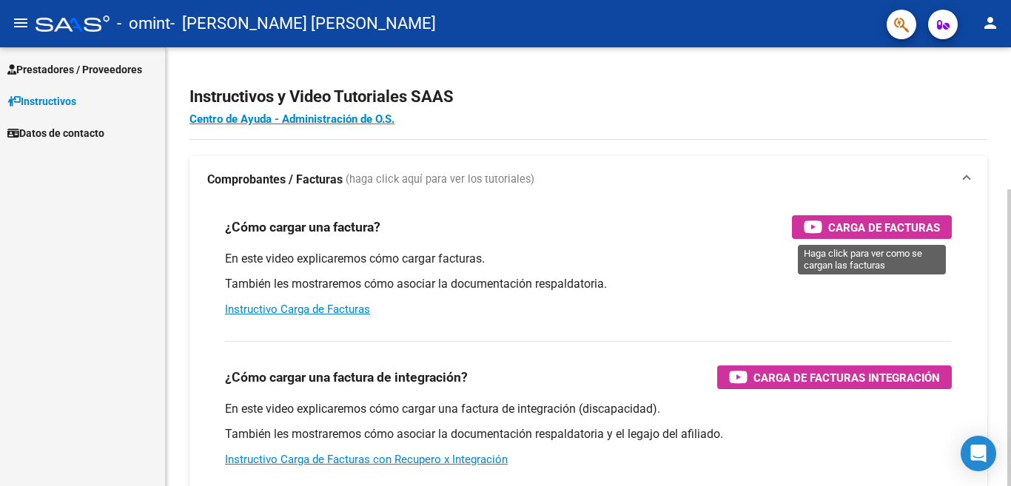
click at [858, 222] on span "Carga de Facturas" at bounding box center [885, 227] width 112 height 19
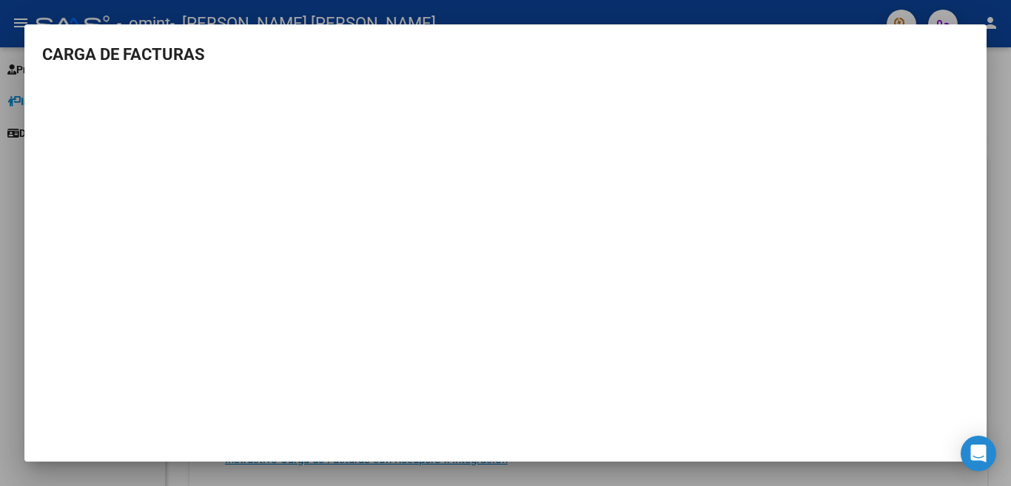
click at [586, 21] on div at bounding box center [505, 243] width 1011 height 486
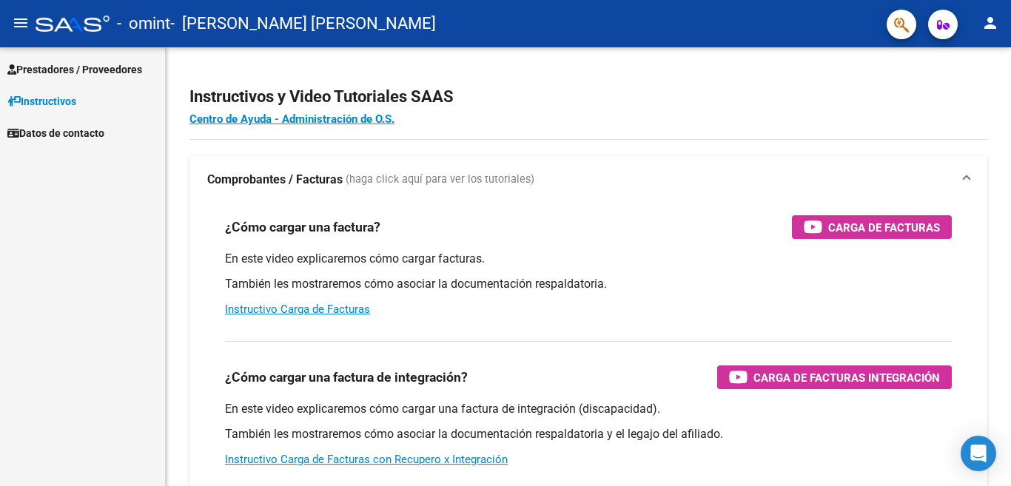
click at [108, 73] on span "Prestadores / Proveedores" at bounding box center [74, 69] width 135 height 16
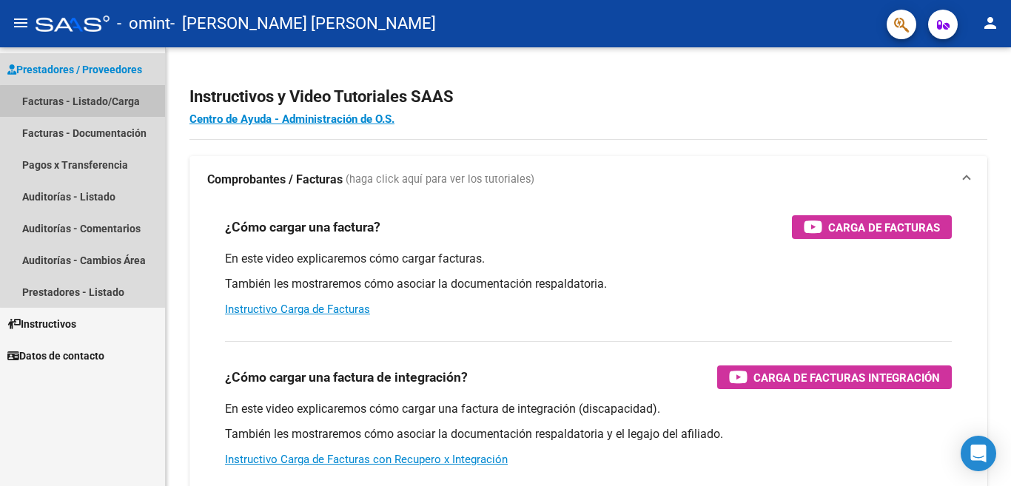
click at [107, 102] on link "Facturas - Listado/Carga" at bounding box center [82, 101] width 165 height 32
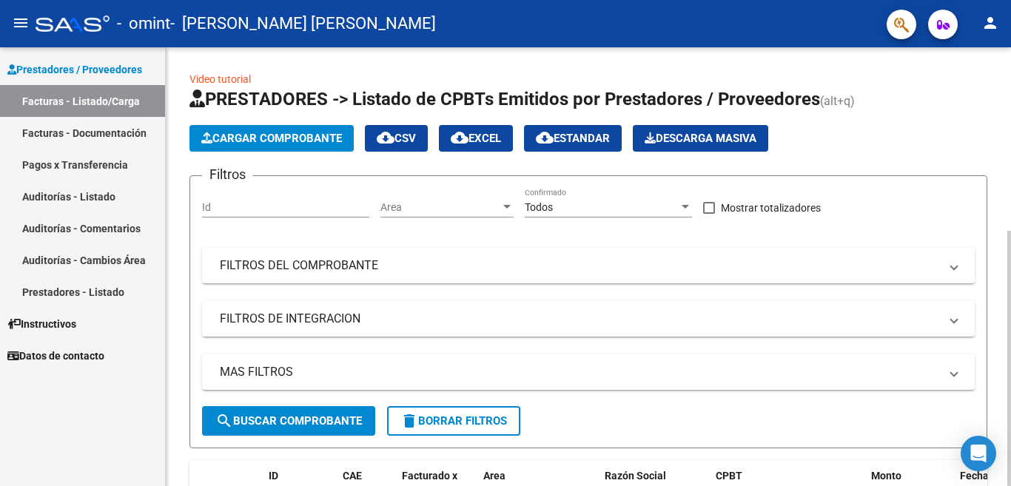
click at [278, 198] on div "Id" at bounding box center [285, 203] width 167 height 30
type input "-1"
click at [472, 206] on span "Area" at bounding box center [441, 207] width 120 height 13
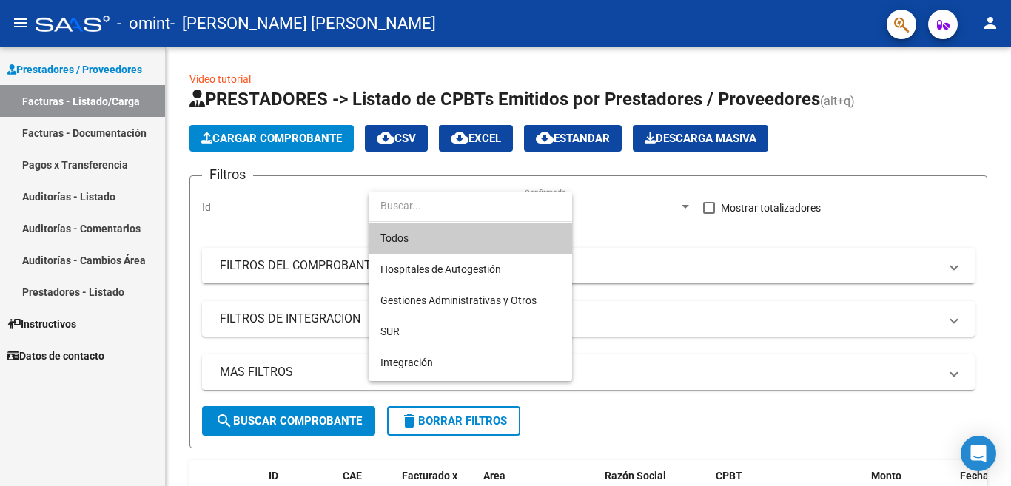
click at [474, 206] on input "dropdown search" at bounding box center [471, 205] width 204 height 31
click at [734, 252] on div at bounding box center [505, 243] width 1011 height 486
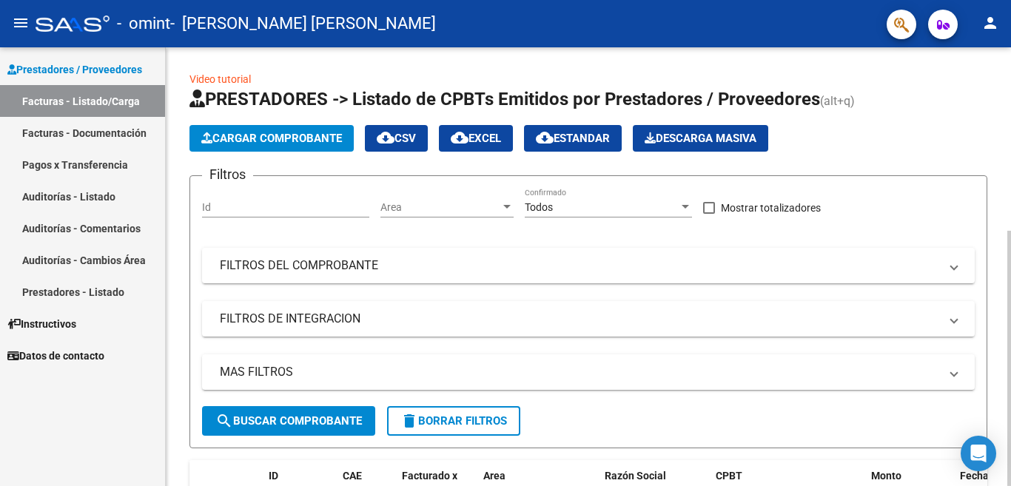
click at [299, 202] on input "Id" at bounding box center [285, 207] width 167 height 13
click at [324, 138] on span "Cargar Comprobante" at bounding box center [271, 138] width 141 height 13
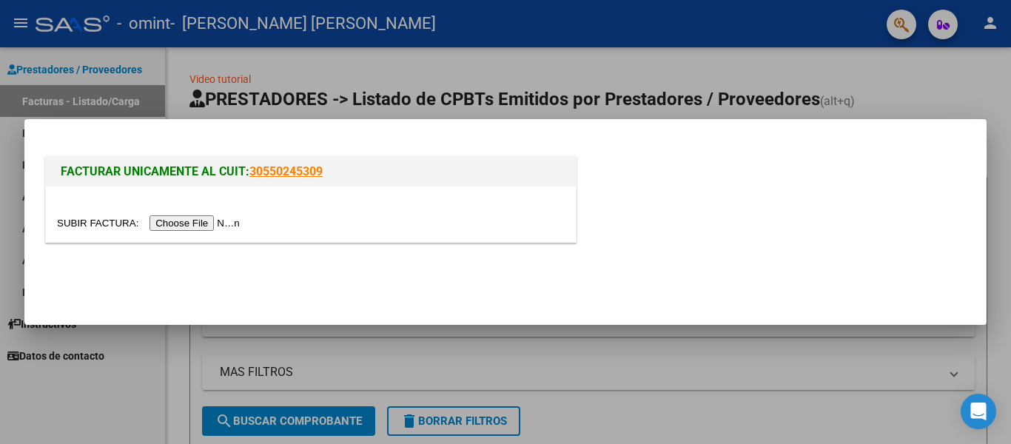
click at [196, 221] on input "file" at bounding box center [150, 223] width 187 height 16
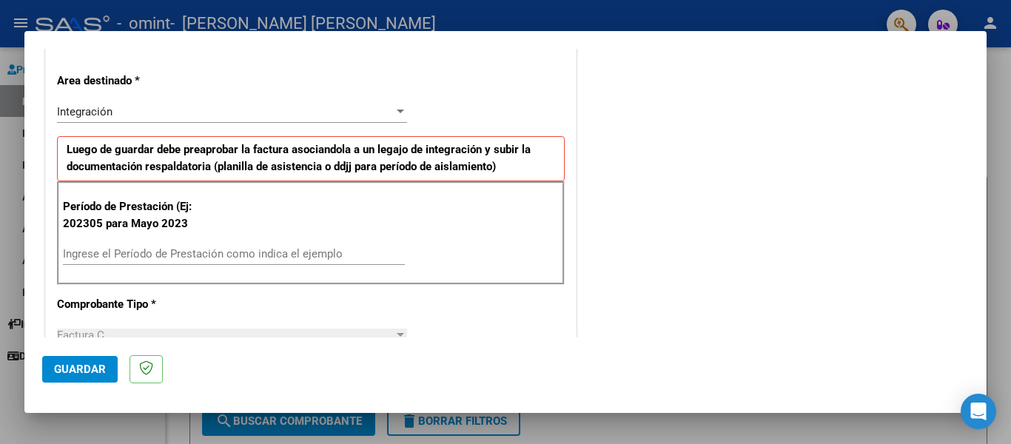
scroll to position [370, 0]
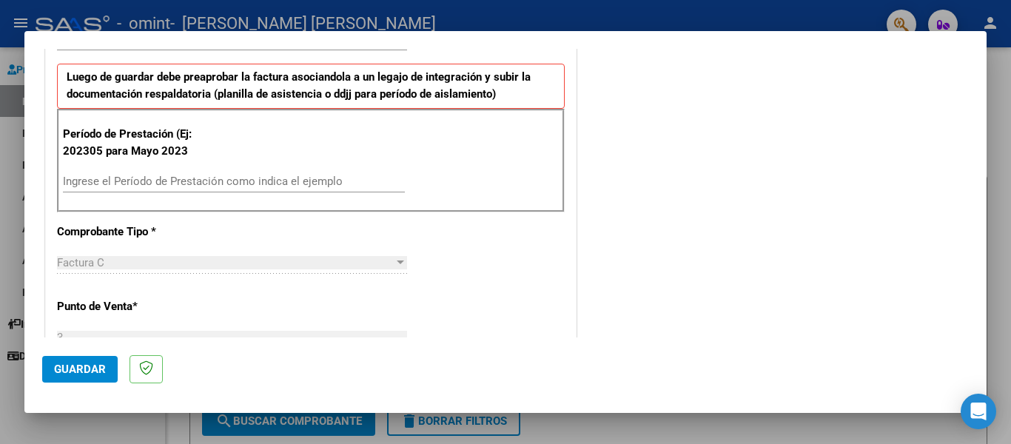
click at [169, 182] on input "Ingrese el Período de Prestación como indica el ejemplo" at bounding box center [234, 181] width 342 height 13
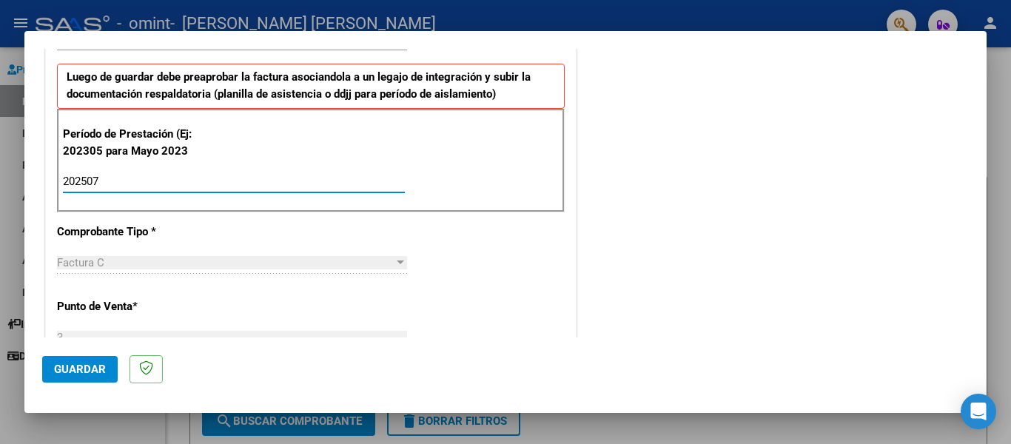
type input "202507"
click at [599, 267] on div "COMENTARIOS Comentarios del Prestador / Gerenciador:" at bounding box center [774, 324] width 389 height 1259
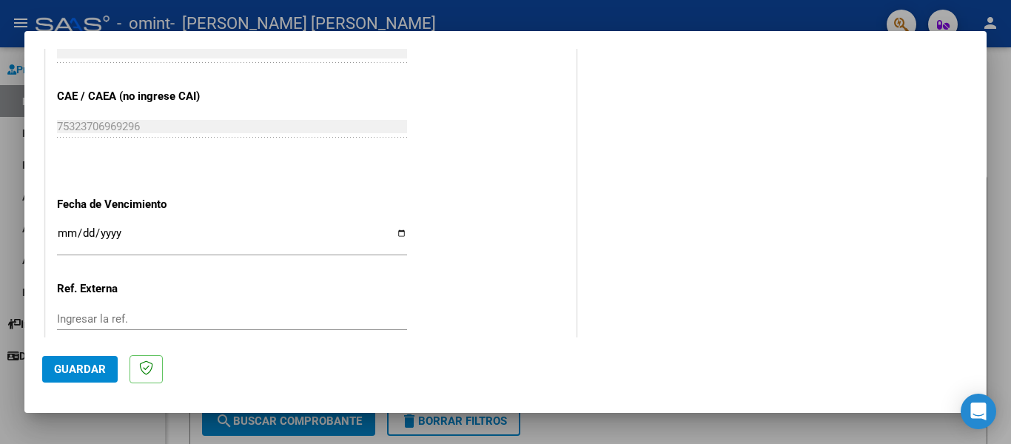
scroll to position [963, 0]
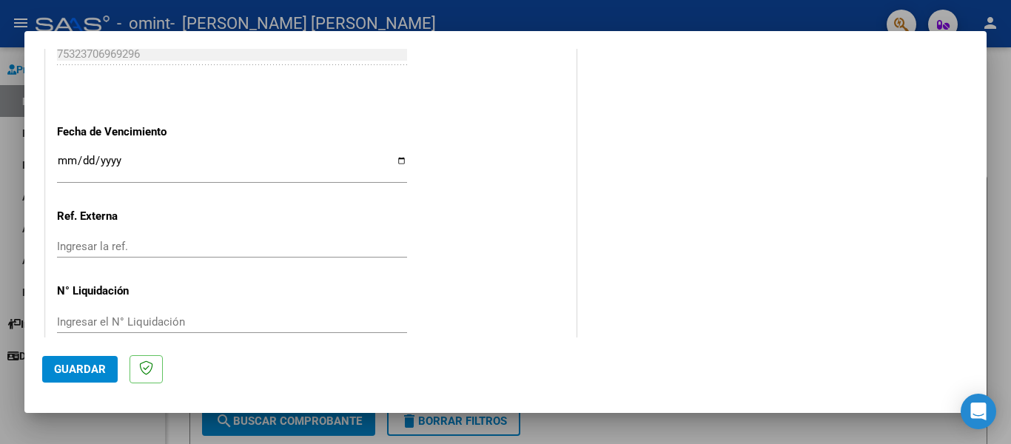
click at [124, 155] on input "Ingresar la fecha" at bounding box center [232, 167] width 350 height 24
click at [61, 155] on input "Ingresar la fecha" at bounding box center [232, 167] width 350 height 24
click at [78, 155] on input "Ingresar la fecha" at bounding box center [232, 167] width 350 height 24
type input "[DATE]"
click at [149, 240] on input "Ingresar la ref." at bounding box center [232, 246] width 350 height 13
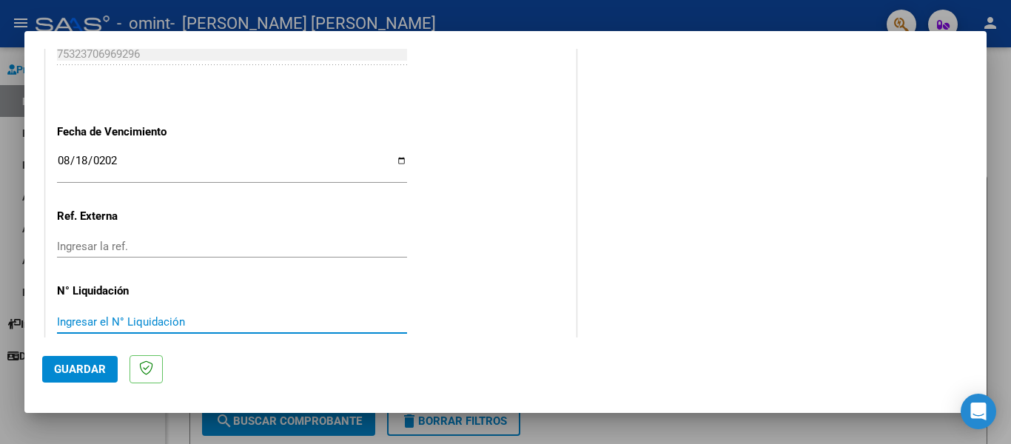
click at [258, 315] on input "Ingresar el N° Liquidación" at bounding box center [232, 321] width 350 height 13
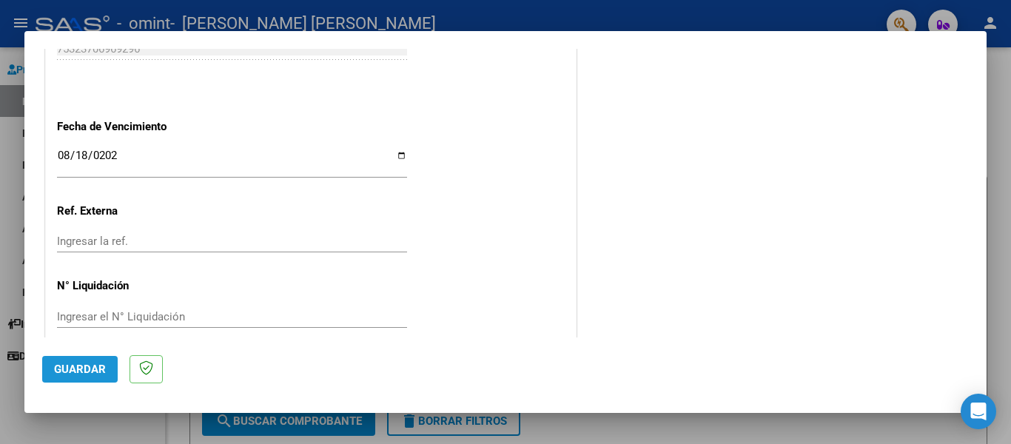
click at [78, 375] on span "Guardar" at bounding box center [80, 369] width 52 height 13
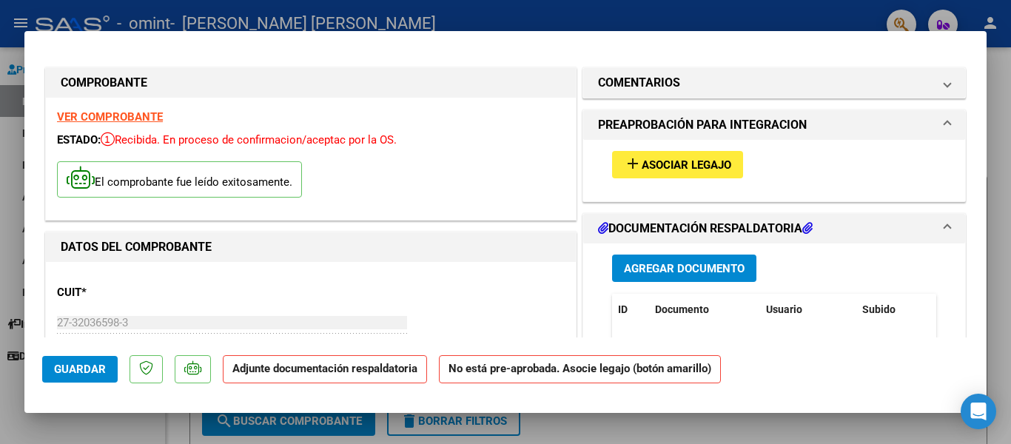
scroll to position [0, 0]
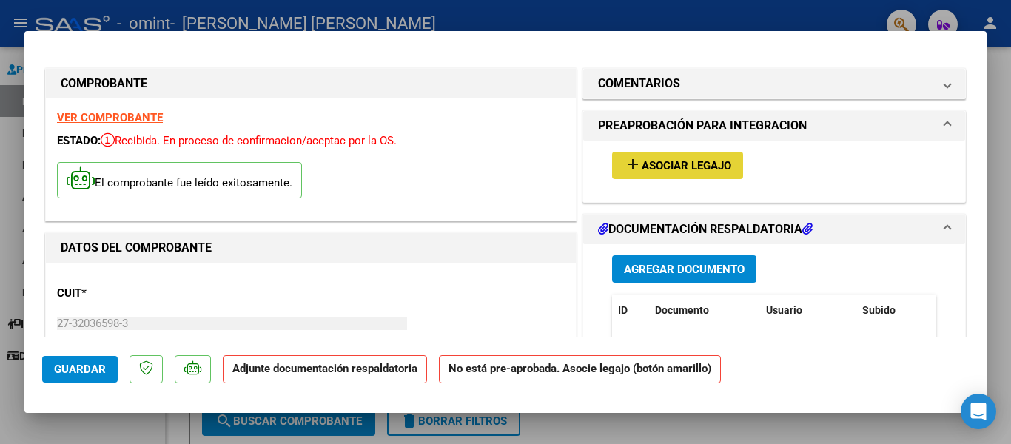
click at [687, 170] on span "Asociar Legajo" at bounding box center [687, 165] width 90 height 13
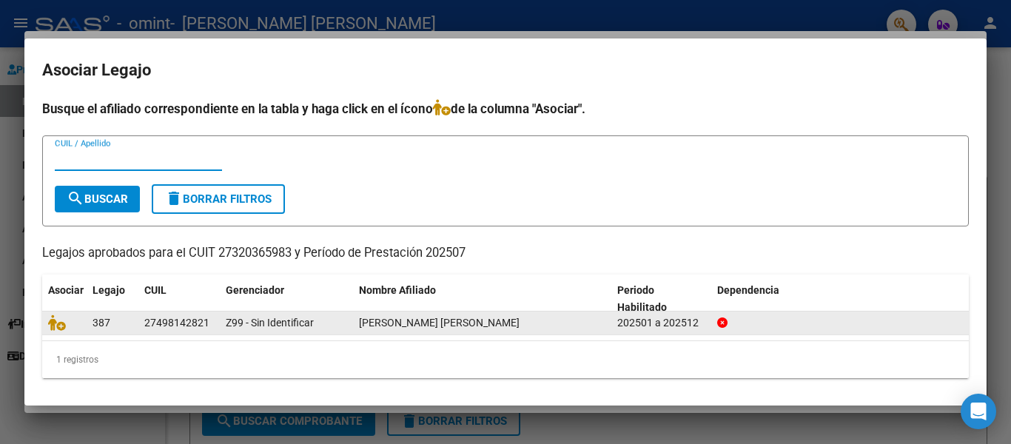
scroll to position [2, 0]
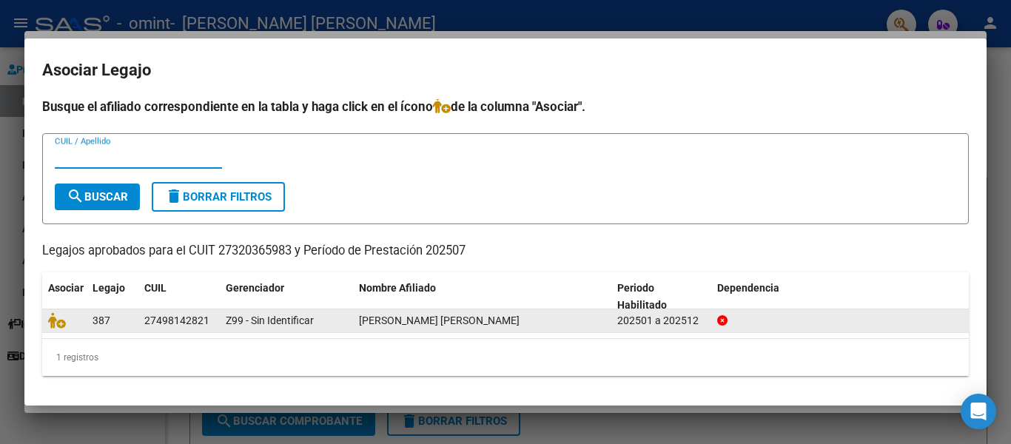
click at [327, 326] on div "Z99 - Sin Identificar" at bounding box center [286, 320] width 121 height 17
click at [567, 322] on div "[PERSON_NAME] [PERSON_NAME]" at bounding box center [482, 320] width 247 height 17
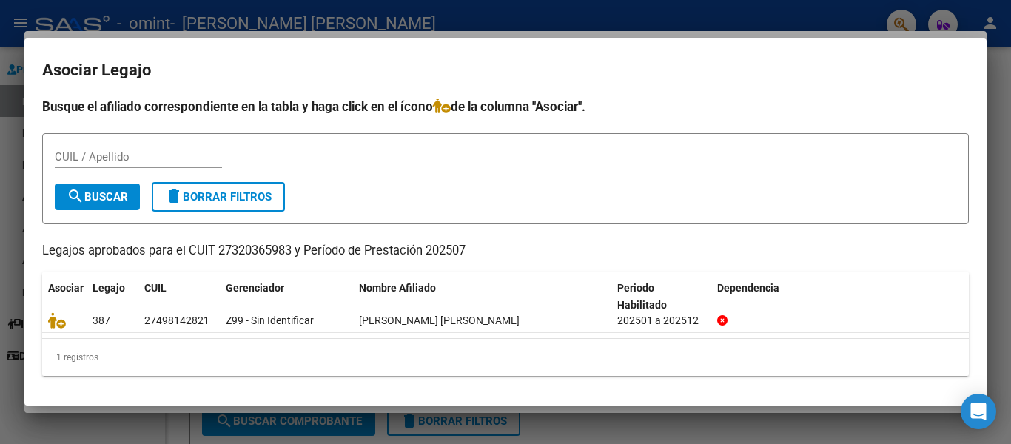
scroll to position [0, 0]
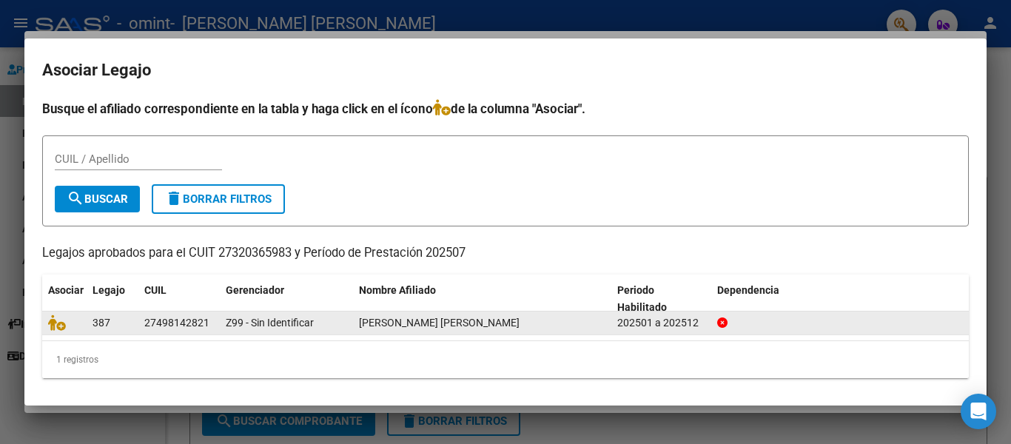
click at [206, 329] on div "27498142821" at bounding box center [176, 323] width 65 height 17
click at [63, 329] on icon at bounding box center [57, 323] width 18 height 16
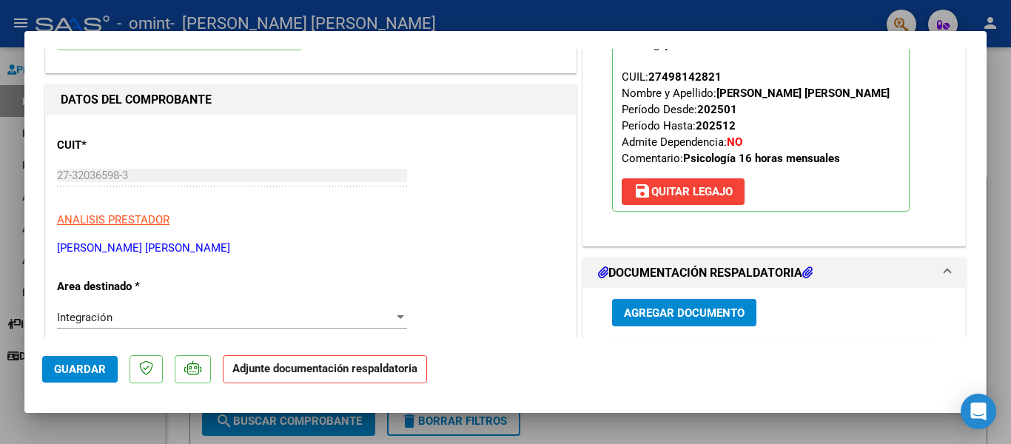
scroll to position [222, 0]
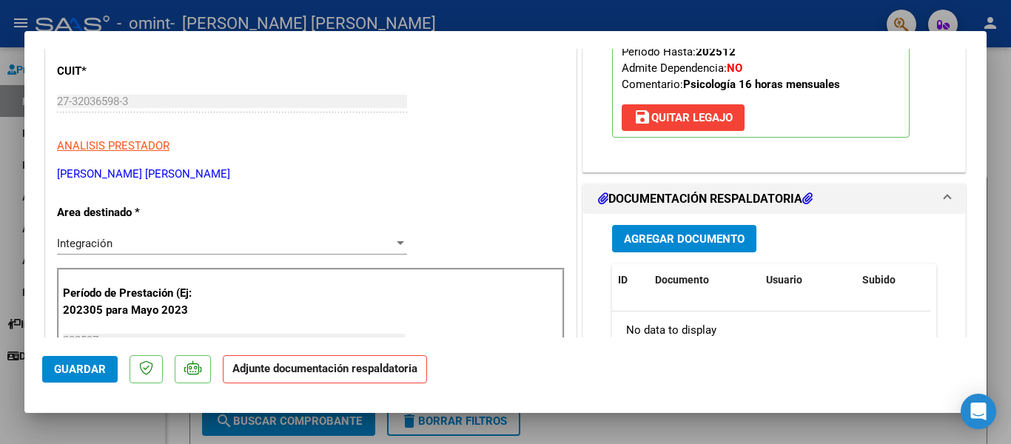
click at [743, 53] on p "Legajo preaprobado para Período de Prestación: 202507 Ver Legajo Asociado CUIL:…" at bounding box center [761, 39] width 298 height 197
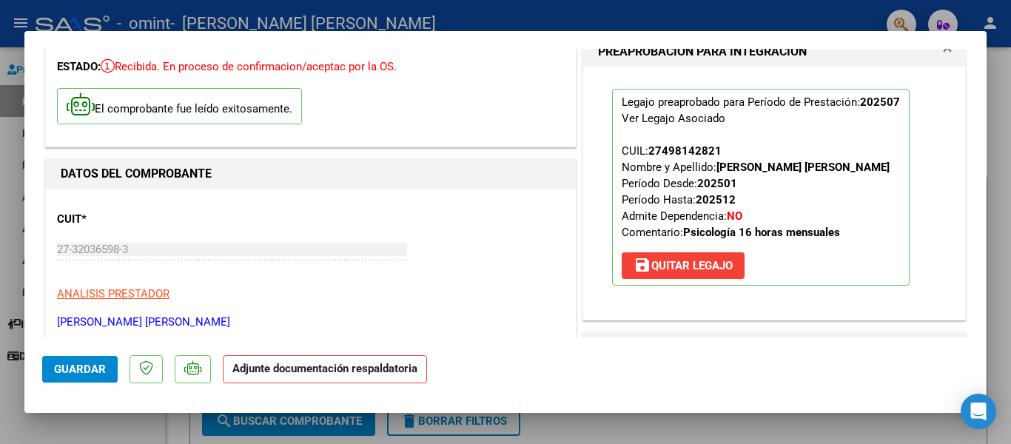
scroll to position [296, 0]
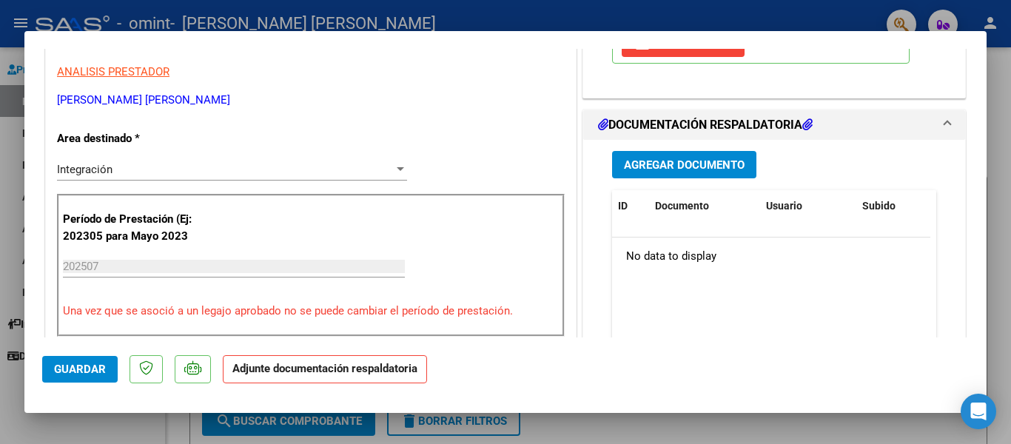
click at [329, 369] on strong "Adjunte documentación respaldatoria" at bounding box center [324, 368] width 185 height 13
click at [692, 170] on span "Agregar Documento" at bounding box center [684, 164] width 121 height 13
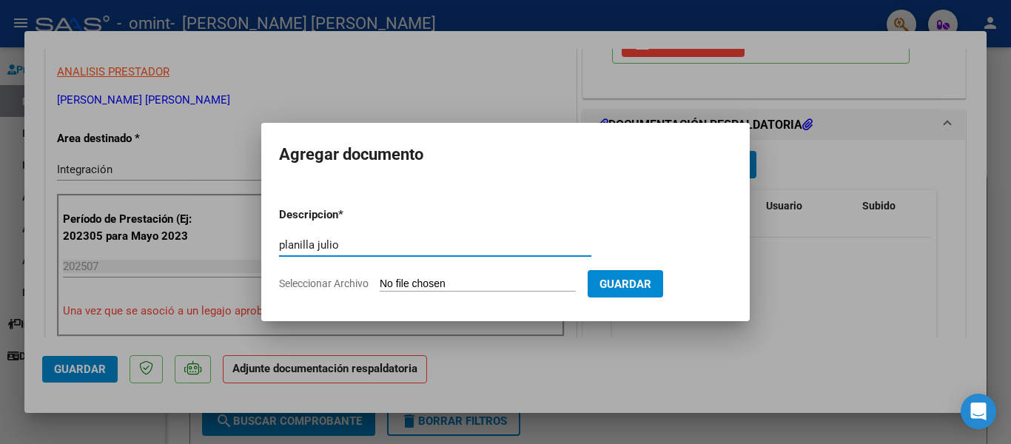
type input "planilla julio"
click at [650, 289] on span "Guardar" at bounding box center [626, 284] width 52 height 13
click at [517, 275] on form "Descripcion * planilla [PERSON_NAME] aquí una descripcion Seleccionar Archivo G…" at bounding box center [505, 249] width 453 height 108
click at [429, 283] on input "Seleccionar Archivo" at bounding box center [478, 285] width 196 height 14
type input "C:\fakepath\planilla Sofia Julio 2025.pdf"
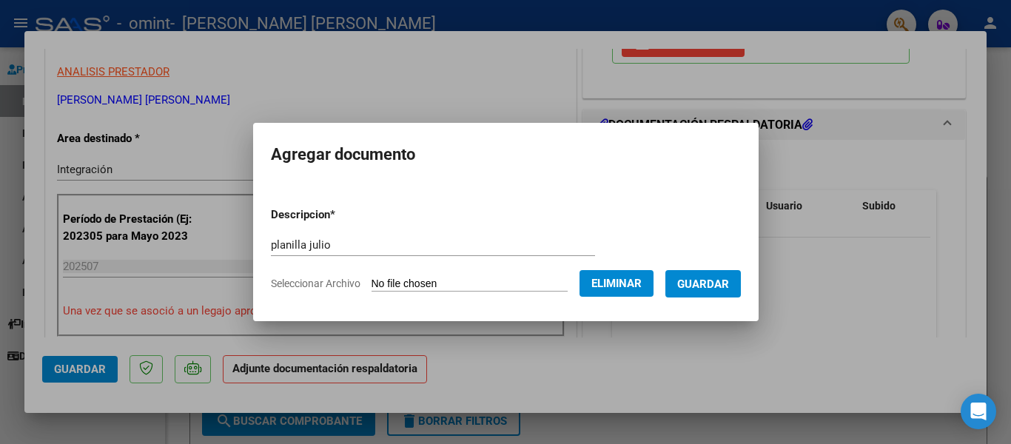
click at [712, 287] on span "Guardar" at bounding box center [703, 284] width 52 height 13
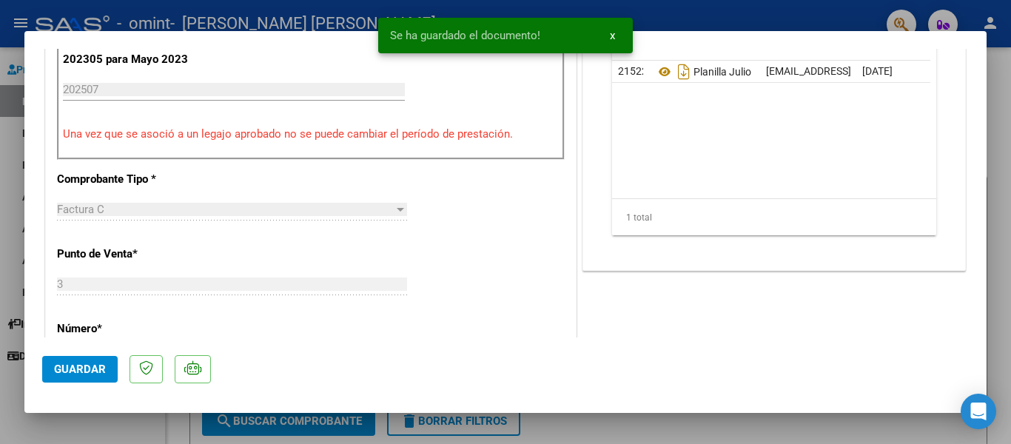
scroll to position [592, 0]
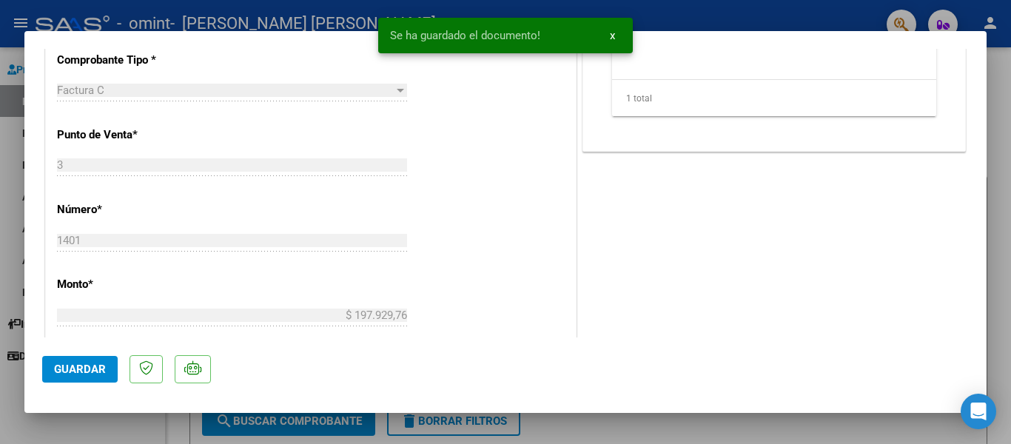
click at [73, 367] on span "Guardar" at bounding box center [80, 369] width 52 height 13
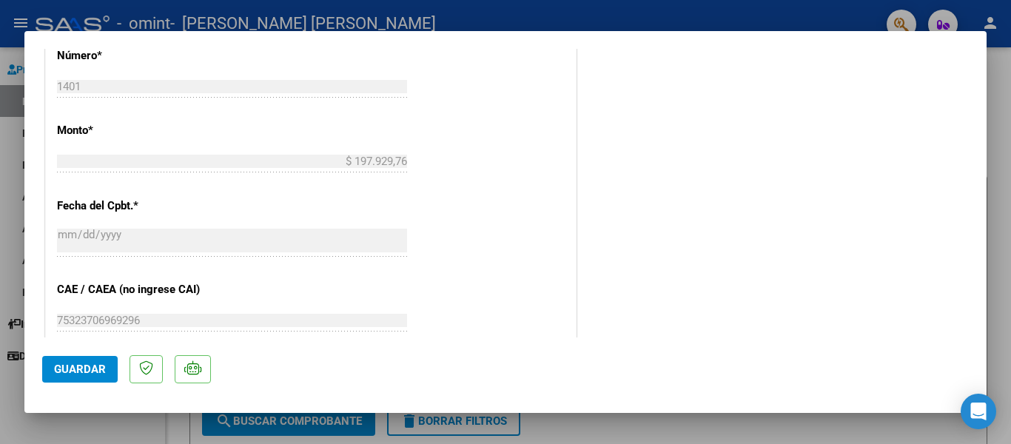
scroll to position [888, 0]
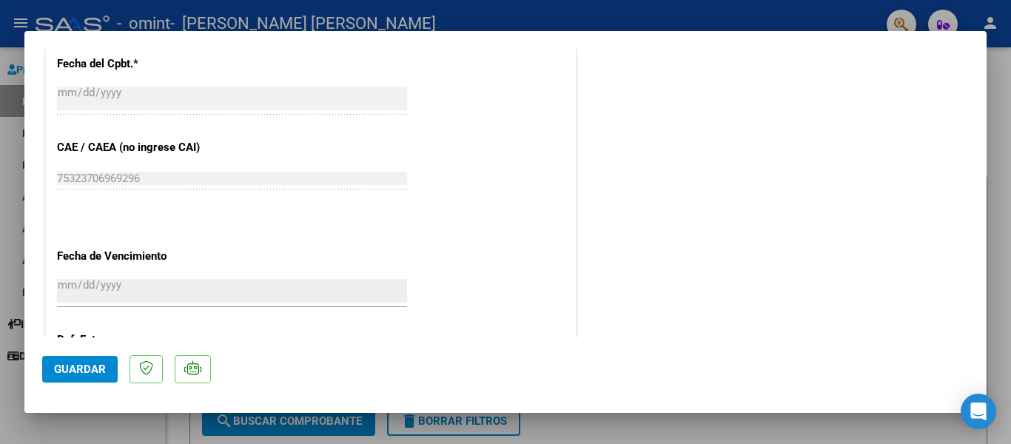
click at [75, 369] on span "Guardar" at bounding box center [80, 369] width 52 height 13
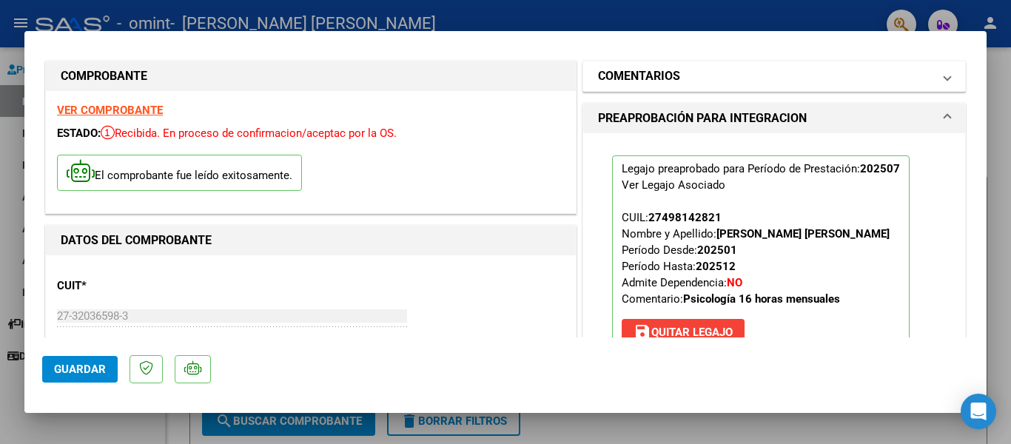
scroll to position [0, 0]
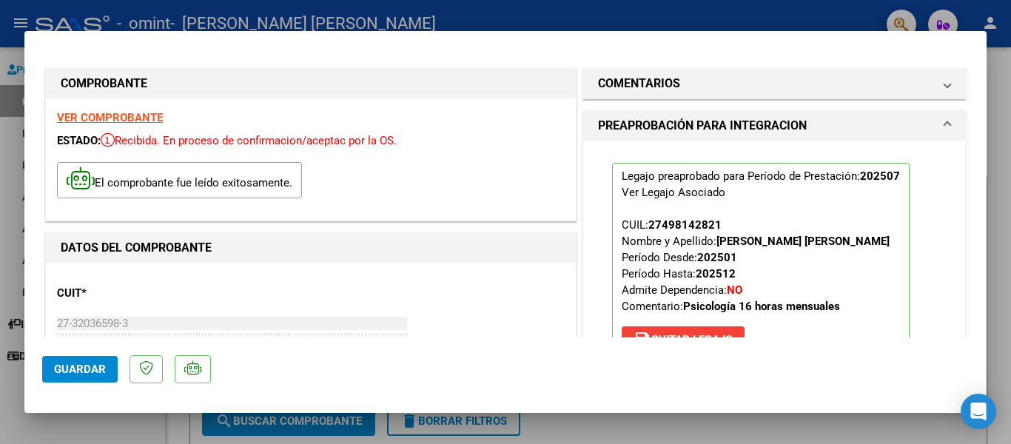
click at [617, 16] on div at bounding box center [505, 222] width 1011 height 444
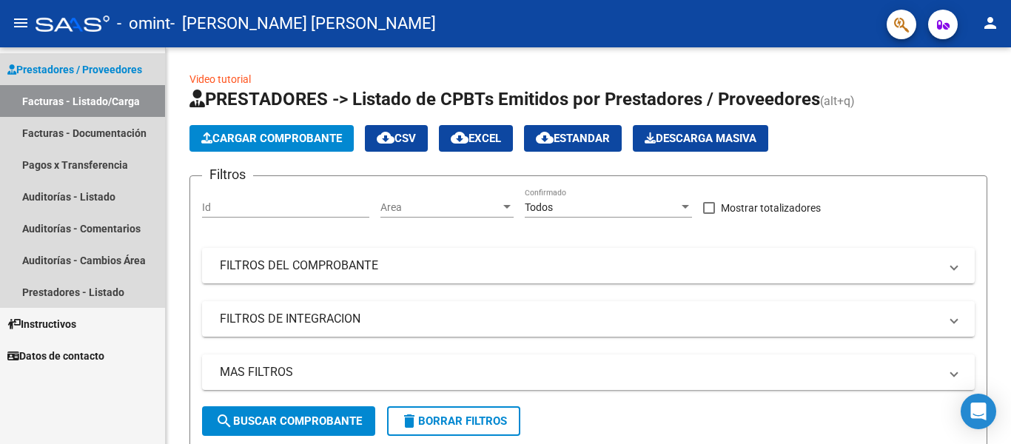
click at [125, 104] on link "Facturas - Listado/Carga" at bounding box center [82, 101] width 165 height 32
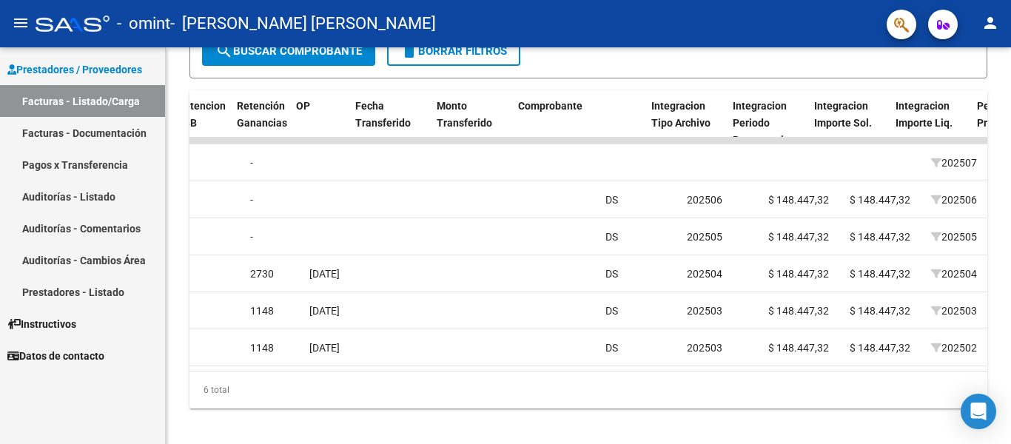
scroll to position [0, 1142]
